Goal: Transaction & Acquisition: Purchase product/service

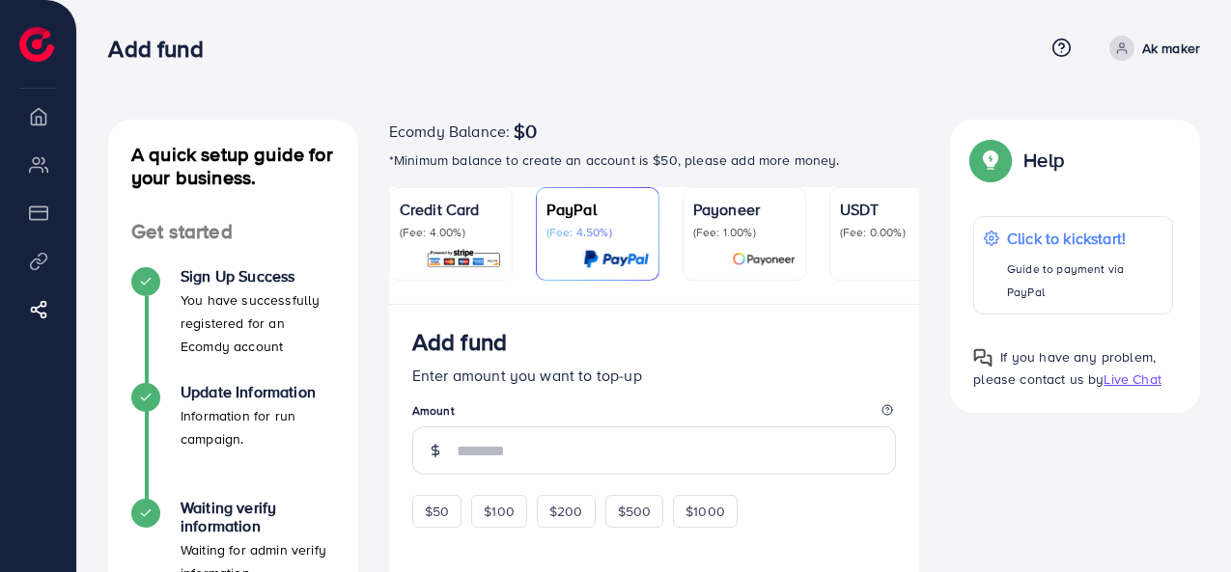
click at [869, 77] on nav "Add fund Help Center Contact Support Plans and Pricing Term and policy About Us…" at bounding box center [654, 48] width 1092 height 69
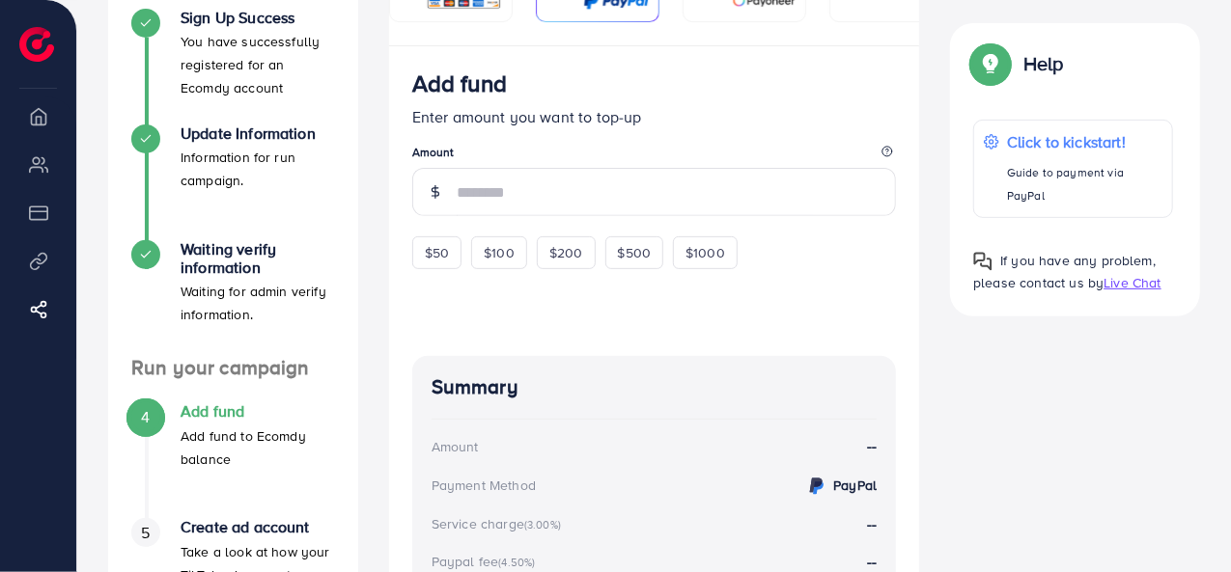
scroll to position [207, 0]
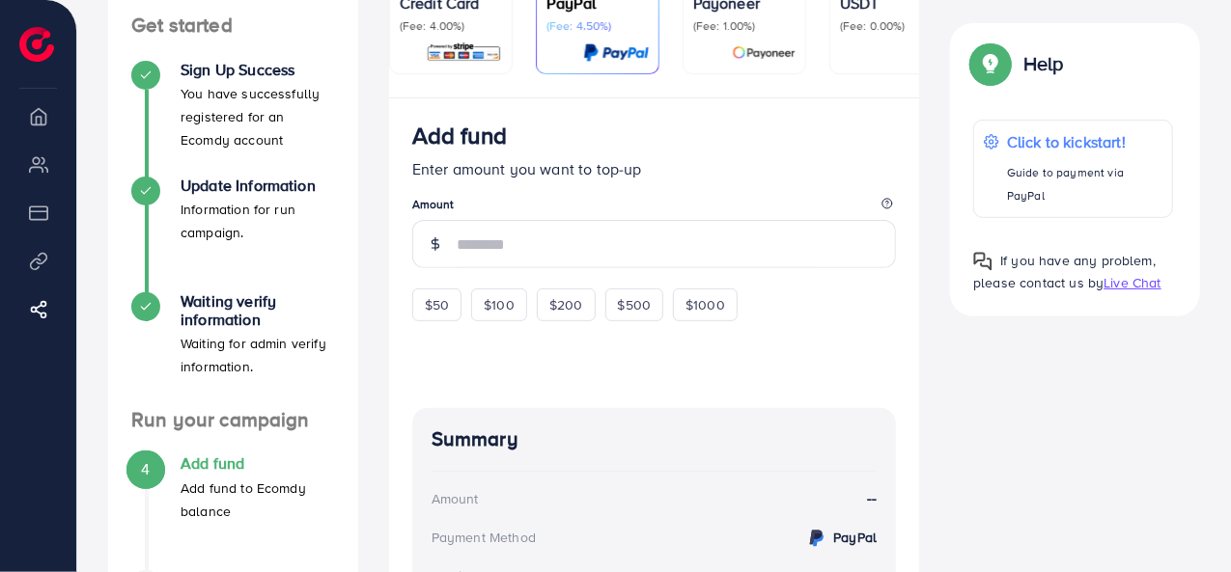
click at [477, 53] on img at bounding box center [464, 53] width 76 height 22
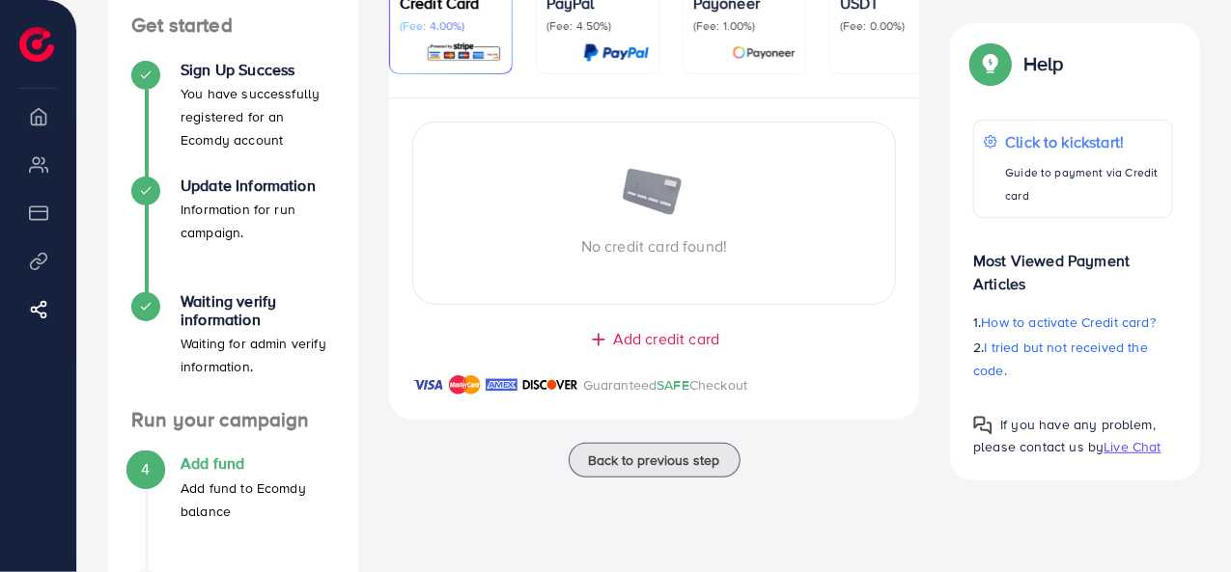
click at [559, 61] on div at bounding box center [597, 53] width 102 height 22
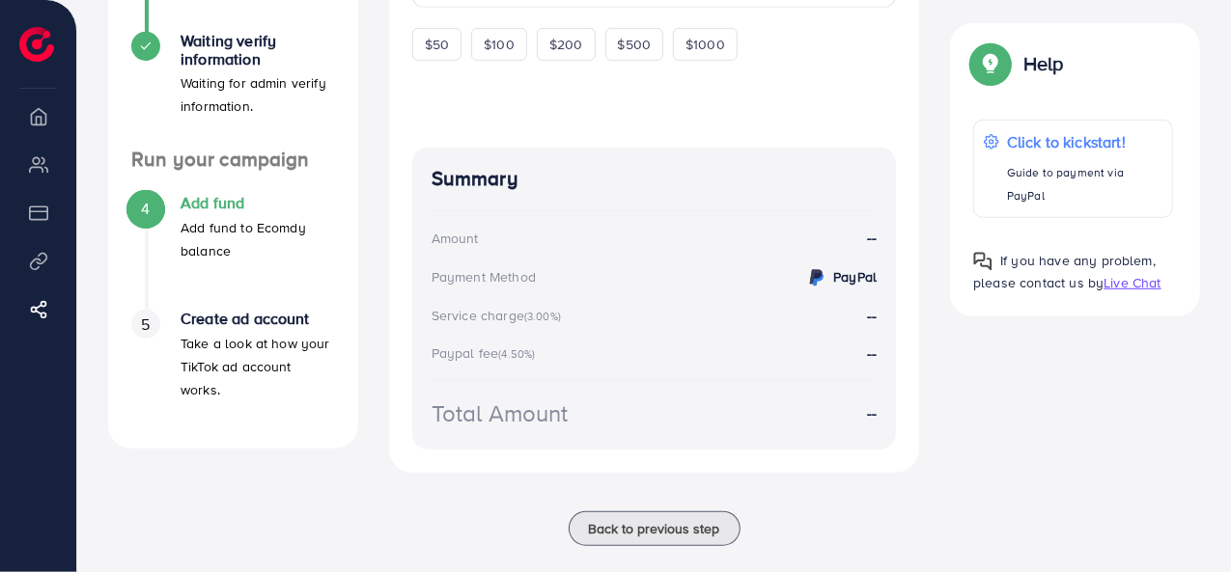
scroll to position [496, 0]
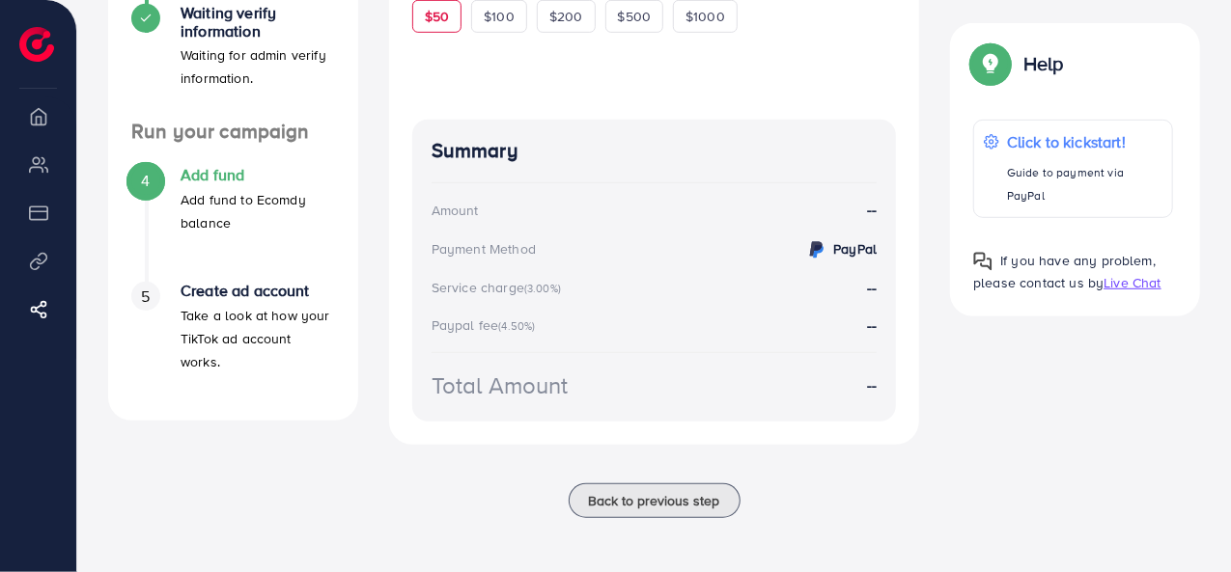
click at [425, 28] on div "$50" at bounding box center [436, 16] width 49 height 33
type input "**"
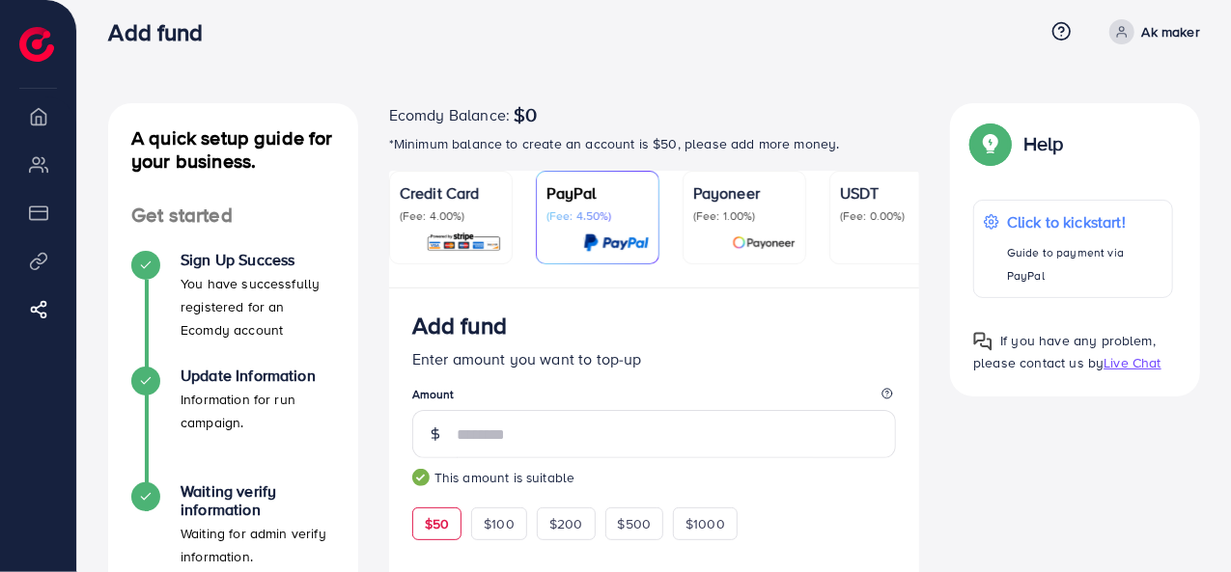
scroll to position [0, 0]
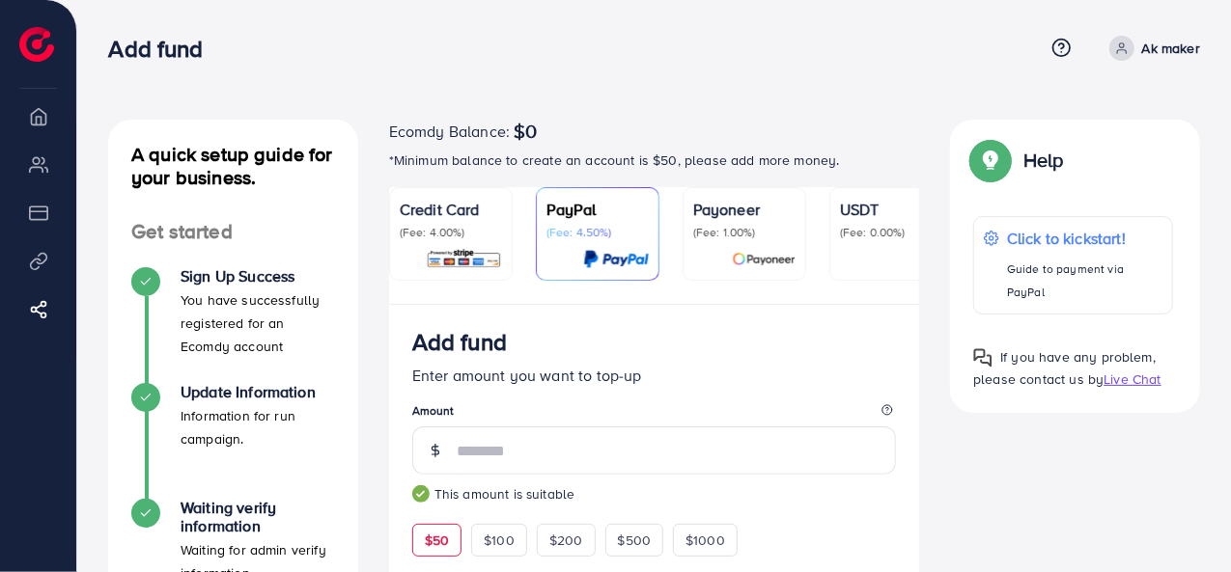
click at [497, 253] on img at bounding box center [464, 259] width 76 height 22
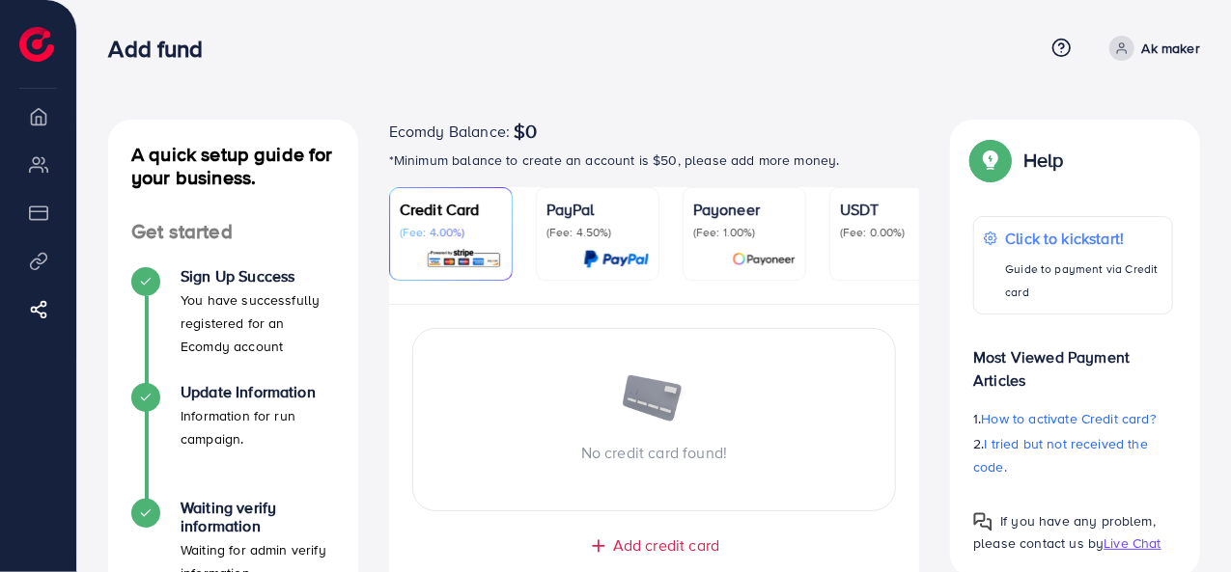
click at [595, 248] on img at bounding box center [616, 259] width 66 height 22
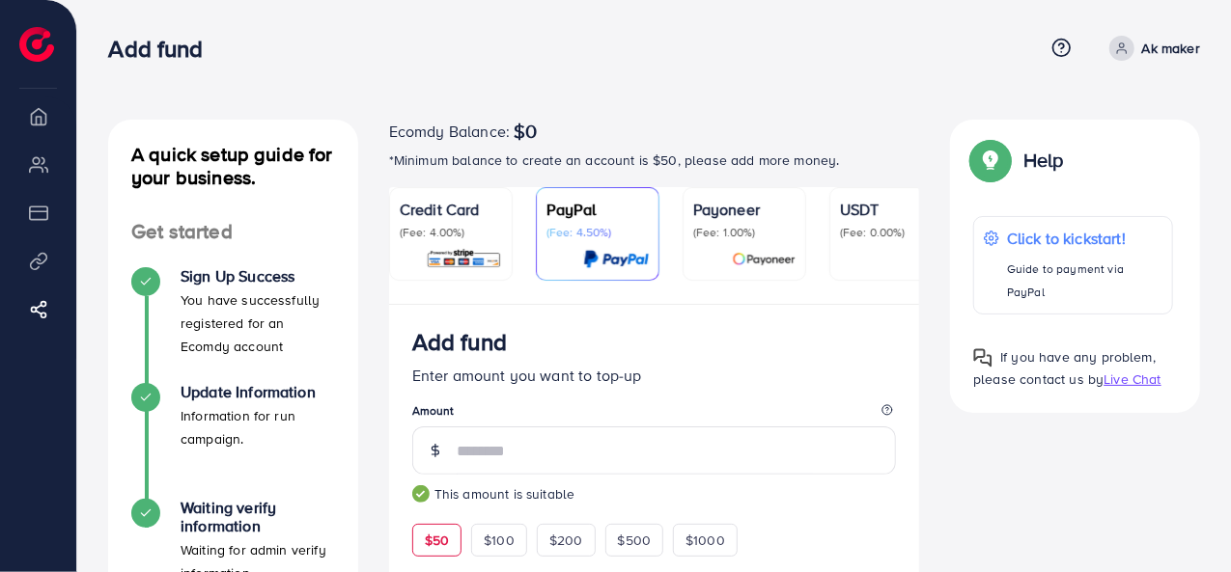
click at [858, 239] on p "(Fee: 0.00%)" at bounding box center [891, 232] width 102 height 15
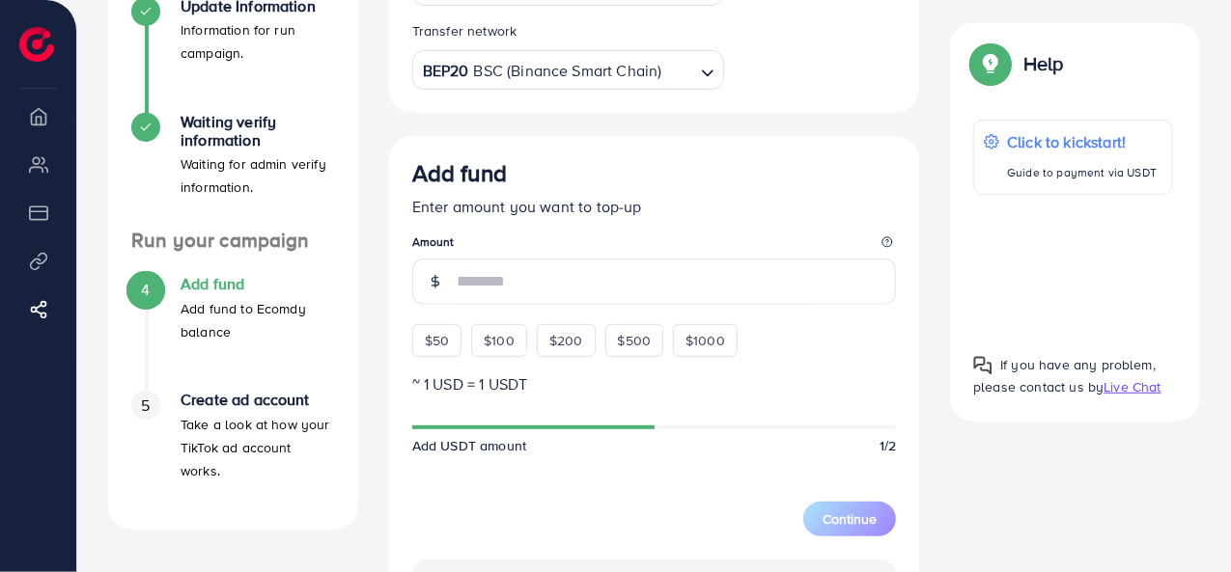
scroll to position [193, 0]
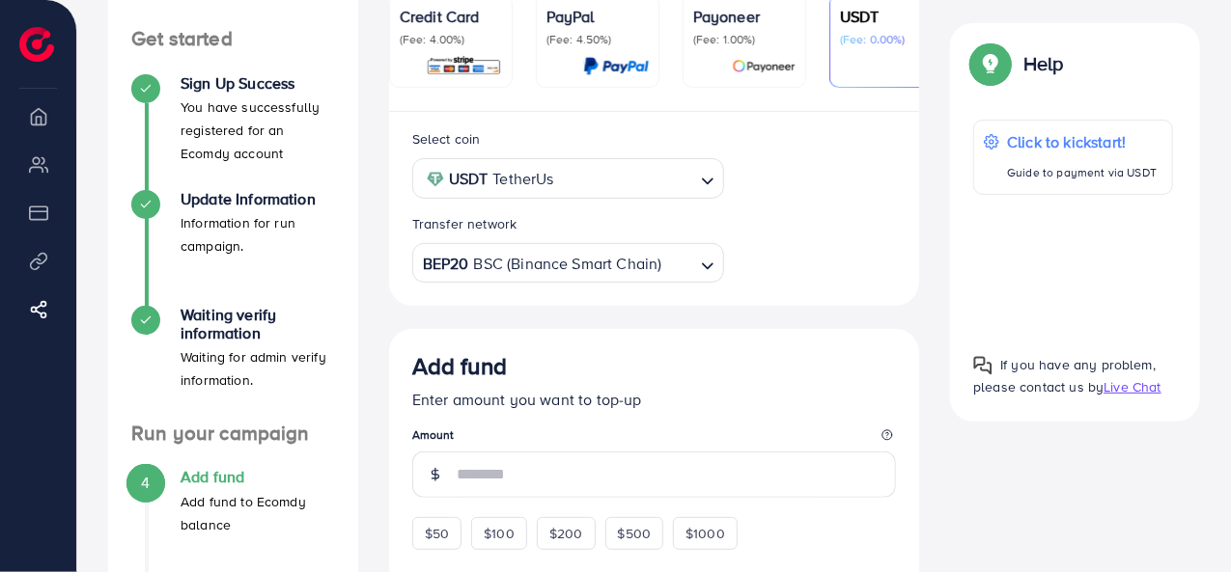
click at [587, 187] on input "Search for option" at bounding box center [627, 179] width 134 height 30
click at [822, 228] on div "Select coin USDT TetherUs Loading... USDT TetherUs USDC USD Coin Transfer netwo…" at bounding box center [654, 204] width 515 height 155
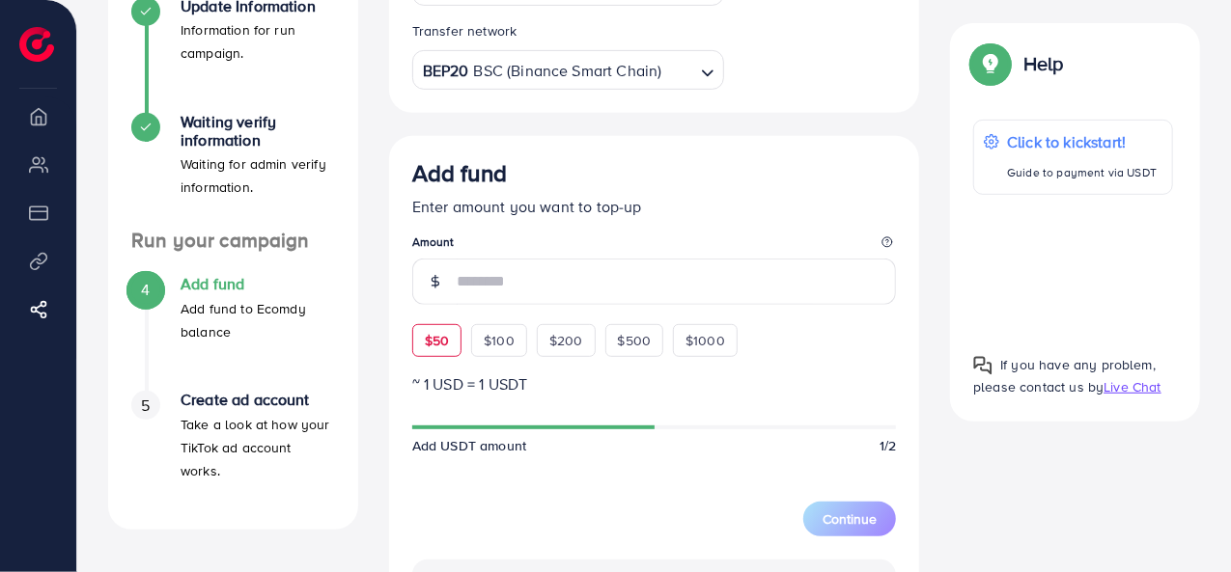
click at [425, 339] on span "$50" at bounding box center [437, 340] width 24 height 19
type input "**"
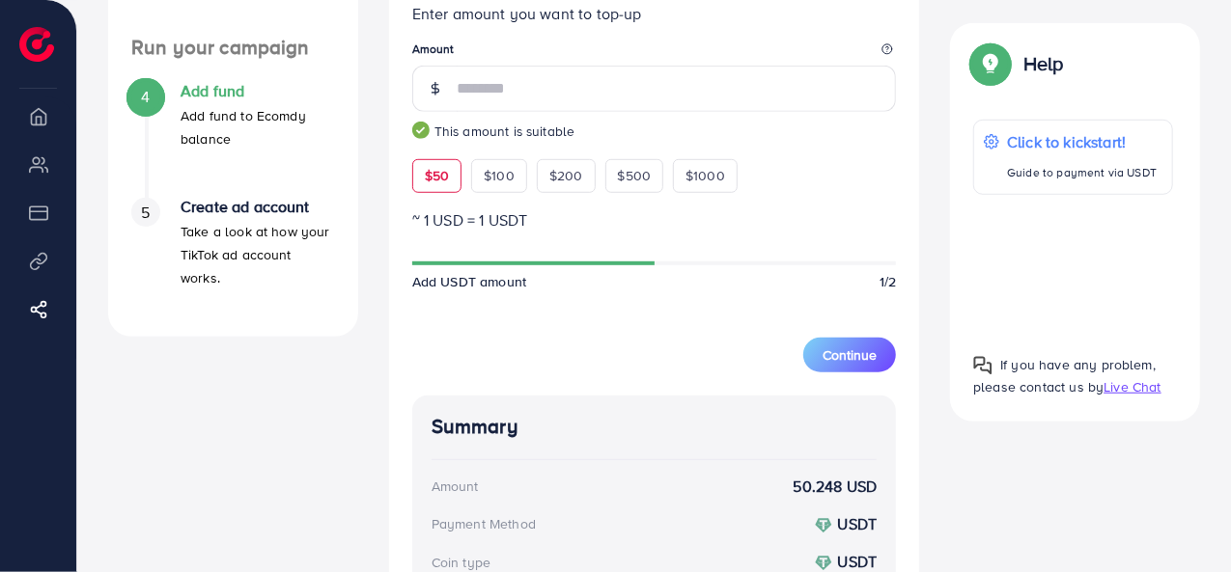
scroll to position [772, 0]
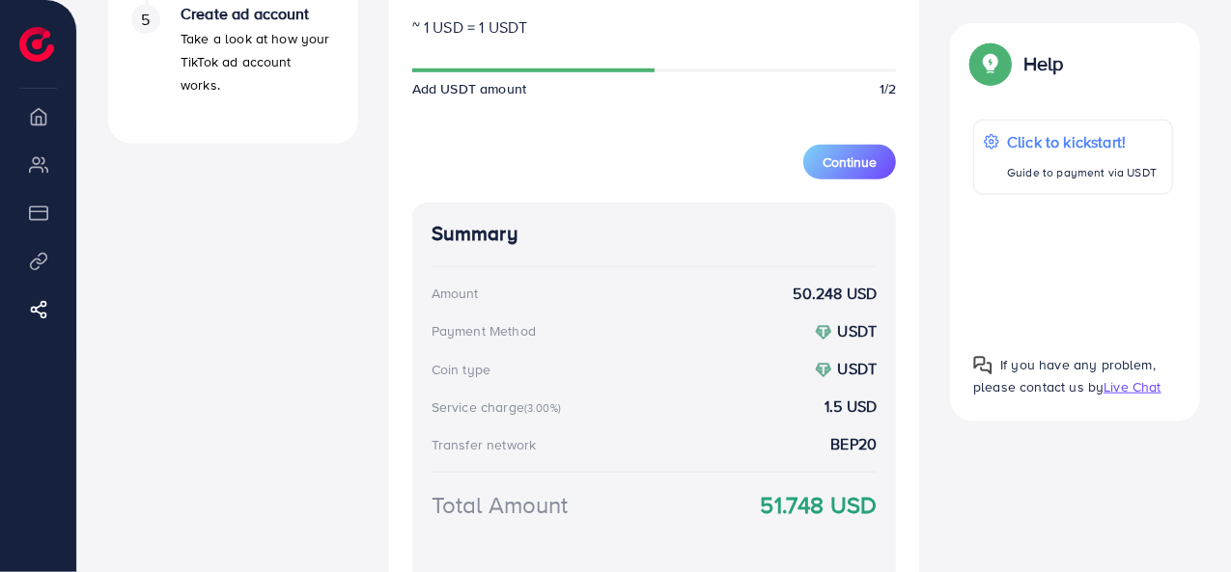
drag, startPoint x: 774, startPoint y: 502, endPoint x: 822, endPoint y: 510, distance: 48.9
click at [877, 511] on div "Total Amount 51.748 USD" at bounding box center [655, 528] width 446 height 80
click at [506, 461] on div "Summary Amount 50.248 USD Payment Method USDT Coin type USDT Service charge (3.…" at bounding box center [654, 395] width 485 height 384
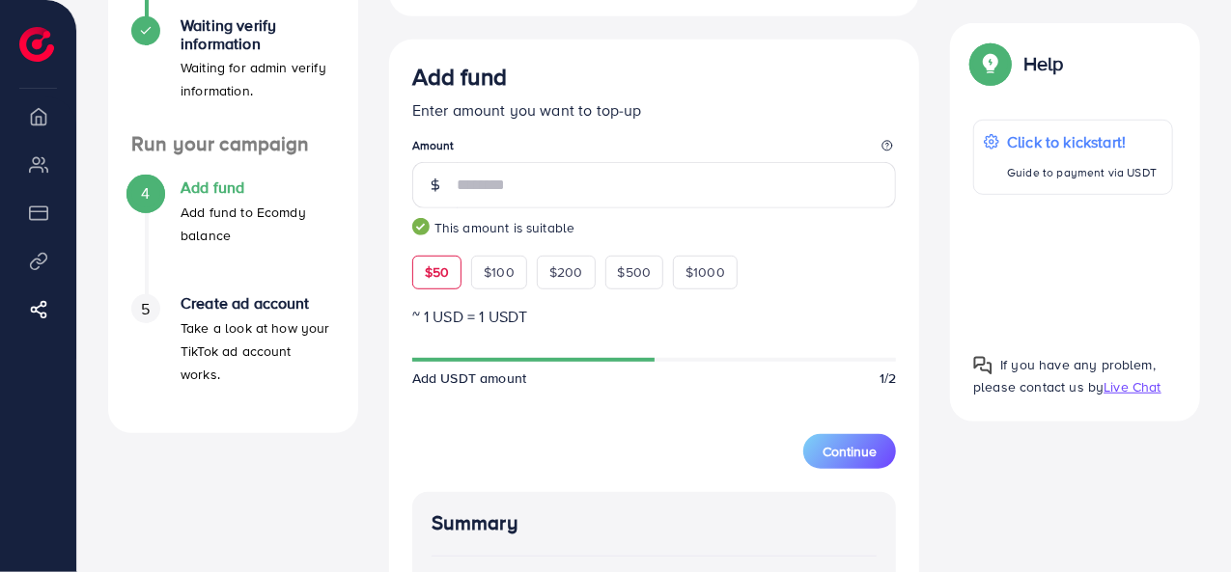
scroll to position [386, 0]
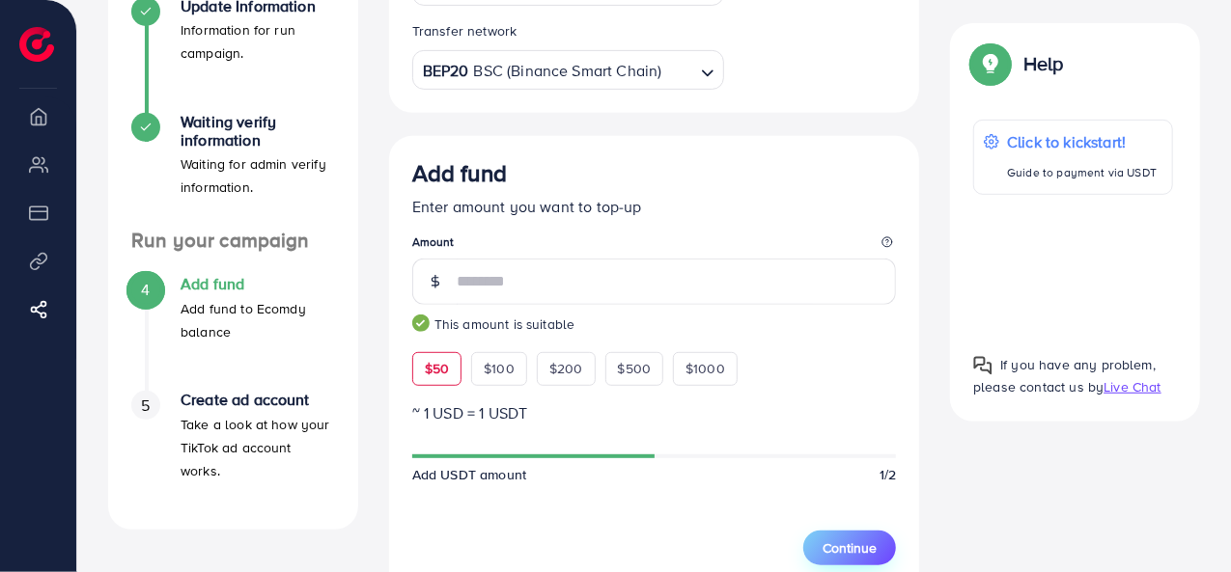
click at [850, 549] on span "Continue" at bounding box center [849, 548] width 54 height 19
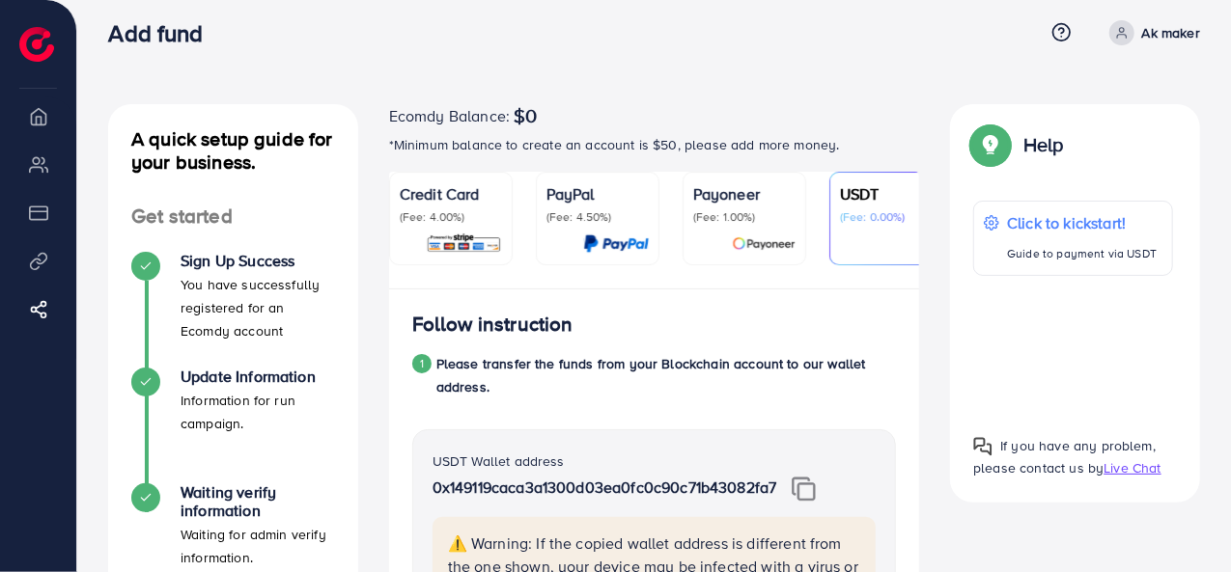
scroll to position [0, 0]
